Goal: Information Seeking & Learning: Learn about a topic

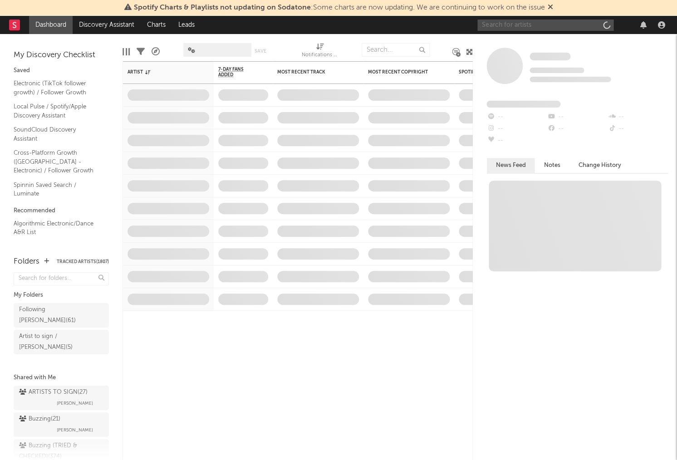
click at [523, 21] on input "text" at bounding box center [545, 25] width 136 height 11
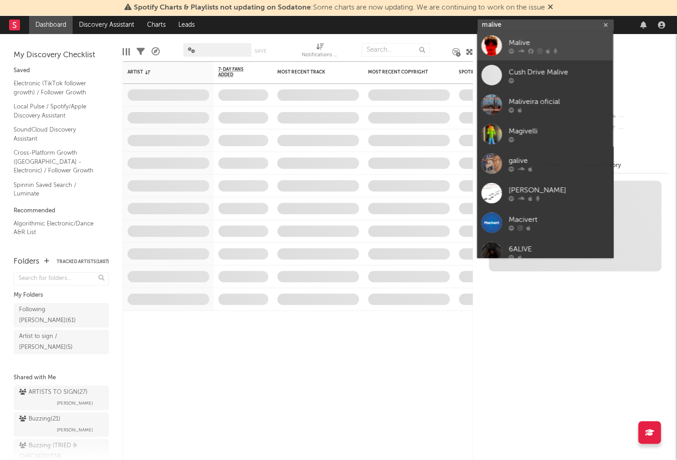
type input "malive"
click at [528, 59] on link "Malive" at bounding box center [545, 45] width 136 height 29
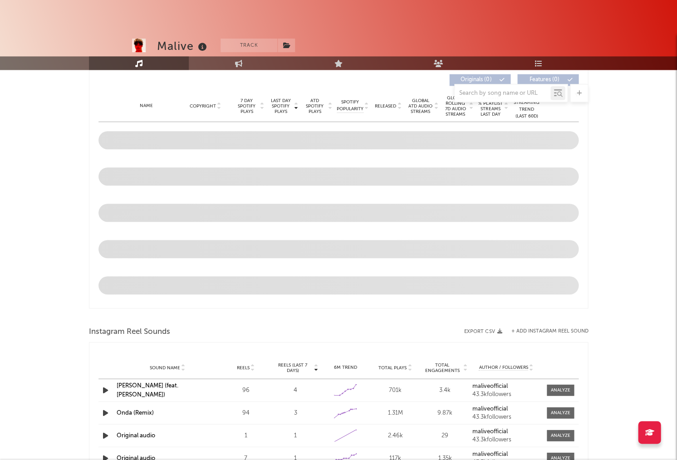
select select "6m"
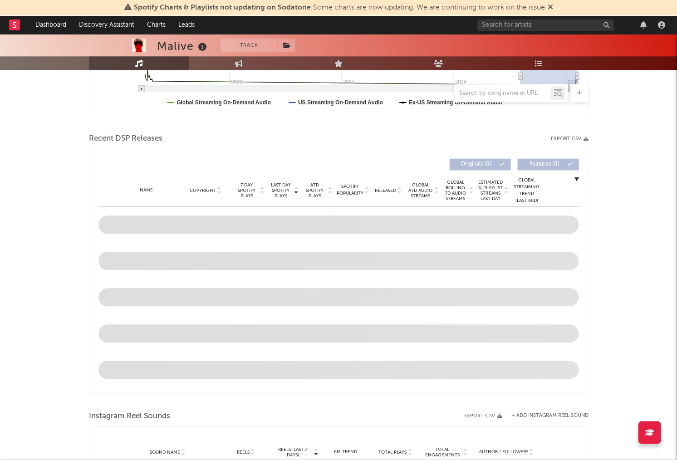
scroll to position [263, 0]
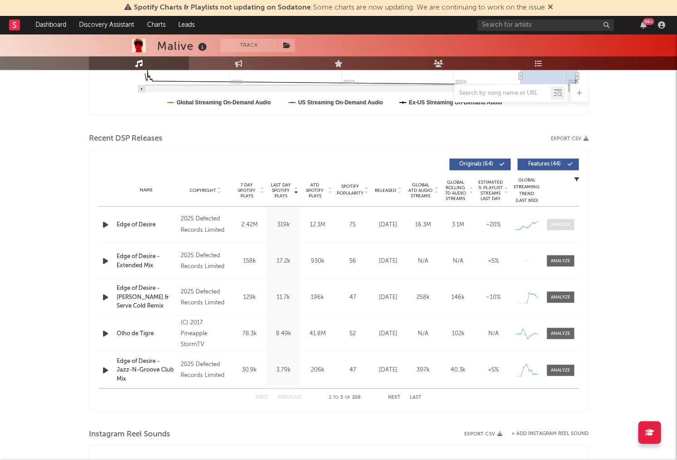
click at [570, 224] on span at bounding box center [560, 224] width 27 height 11
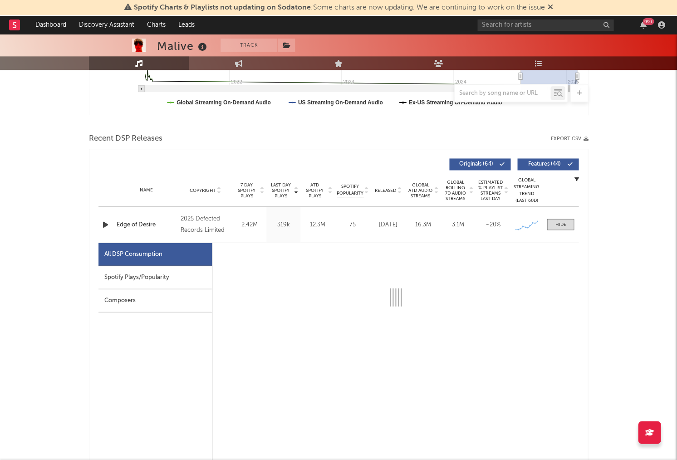
click at [183, 283] on div "Spotify Plays/Popularity" at bounding box center [154, 277] width 113 height 23
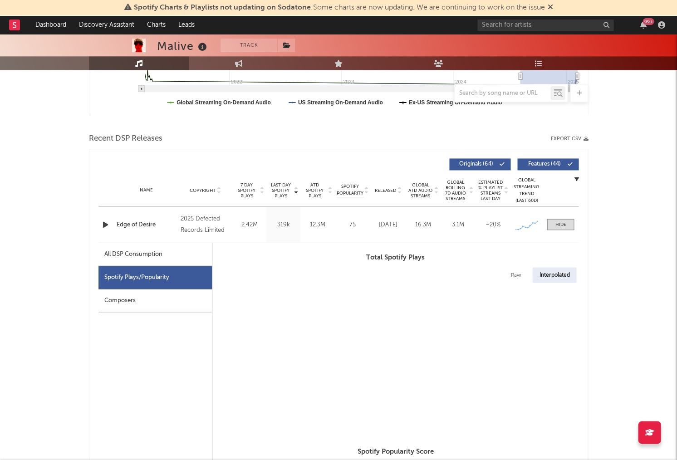
select select "1w"
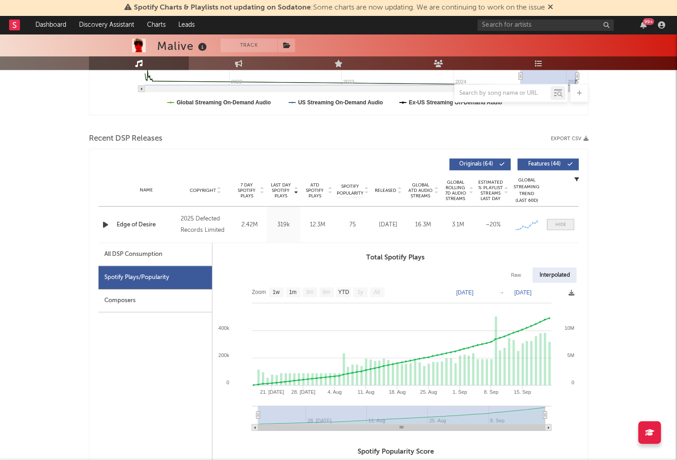
click at [566, 223] on span at bounding box center [560, 224] width 27 height 11
